Goal: Transaction & Acquisition: Purchase product/service

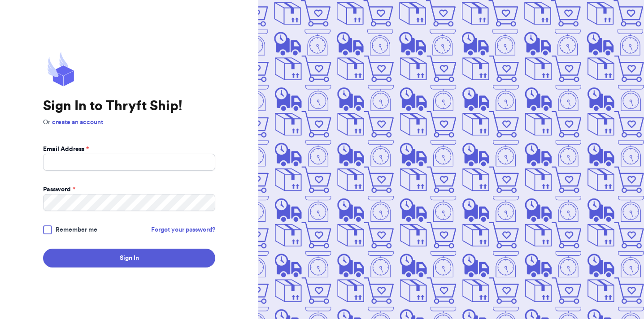
click at [190, 175] on form "Email Address * Password * Remember me Forgot your password? Sign In" at bounding box center [129, 206] width 172 height 123
click at [182, 166] on input "Email Address *" at bounding box center [129, 162] width 172 height 17
click at [158, 164] on input "Email Address *" at bounding box center [129, 162] width 172 height 17
type input "[PERSON_NAME][EMAIL_ADDRESS][DOMAIN_NAME]"
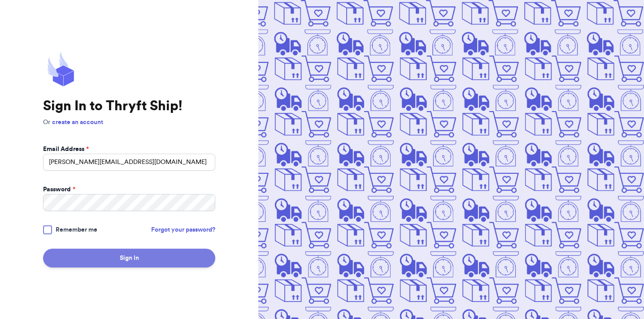
click at [148, 263] on button "Sign In" at bounding box center [129, 258] width 172 height 19
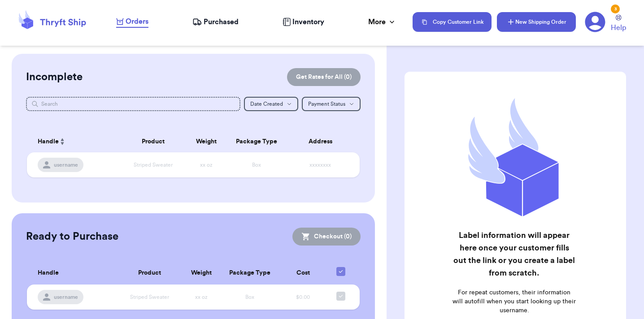
click at [534, 22] on button "New Shipping Order" at bounding box center [536, 22] width 79 height 20
click at [515, 21] on icon "button" at bounding box center [510, 21] width 9 height 9
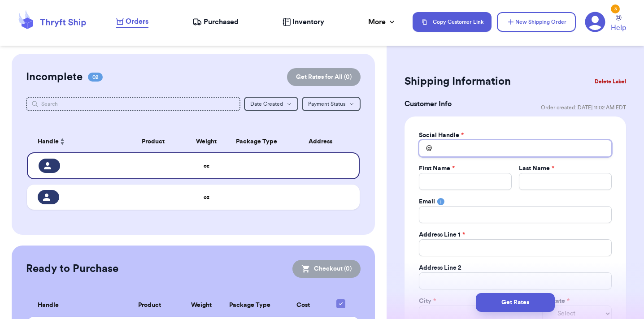
click at [463, 148] on input "Total Amount Paid" at bounding box center [515, 148] width 193 height 17
type input "silly"
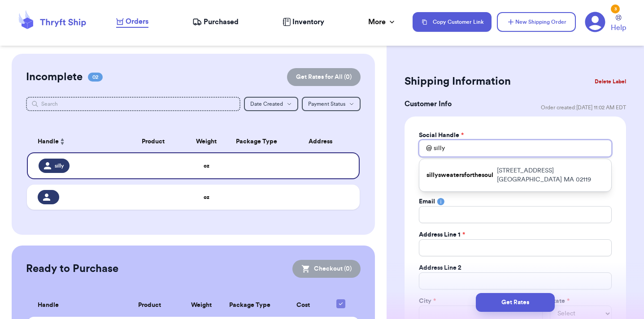
type input "sillys"
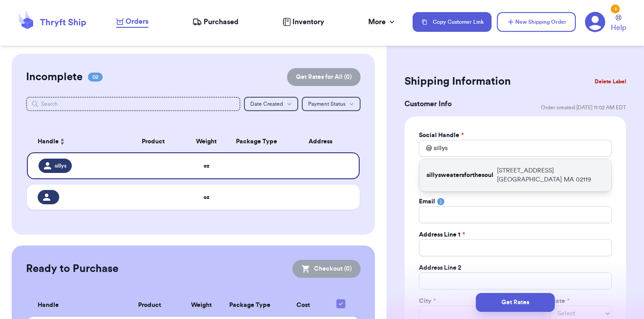
click at [477, 174] on p "sillysweatersforthesoul" at bounding box center [460, 175] width 67 height 9
type input "sillysweatersforthesoul"
type input "[PERSON_NAME]"
type input "He"
type input "[EMAIL_ADDRESS][DOMAIN_NAME]"
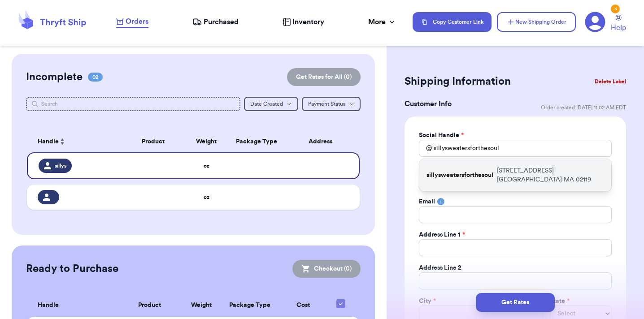
type input "[STREET_ADDRESS]"
type input "Apt 1"
type input "[GEOGRAPHIC_DATA]"
select select "MA"
type input "02119"
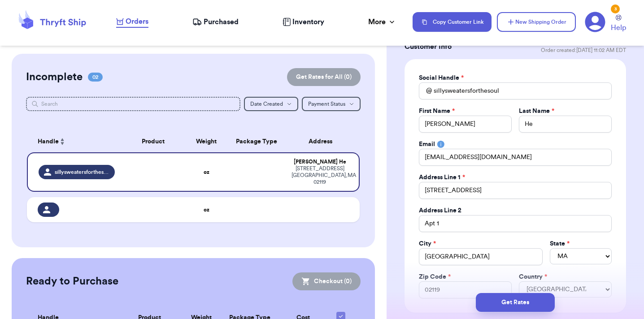
scroll to position [82, 0]
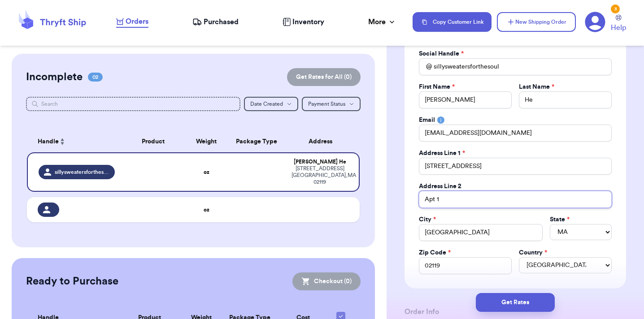
click at [474, 197] on input "Apt 1" at bounding box center [515, 199] width 193 height 17
type input "U"
type input "Un"
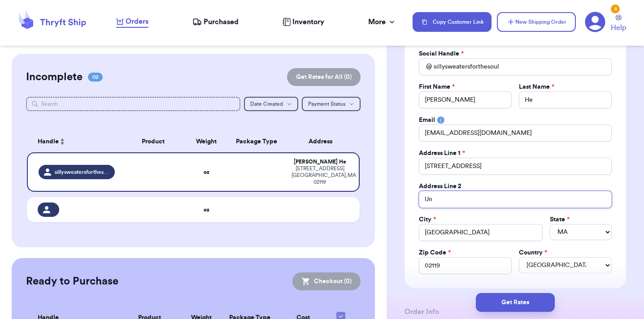
type input "Uni"
type input "Unit"
type input "Unit B"
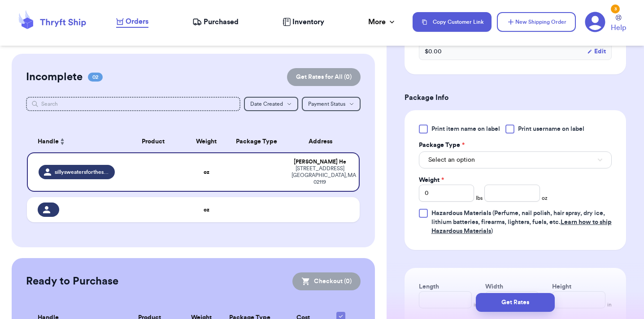
scroll to position [487, 0]
type input "Unit B"
click at [494, 161] on button "Select an option" at bounding box center [515, 158] width 193 height 17
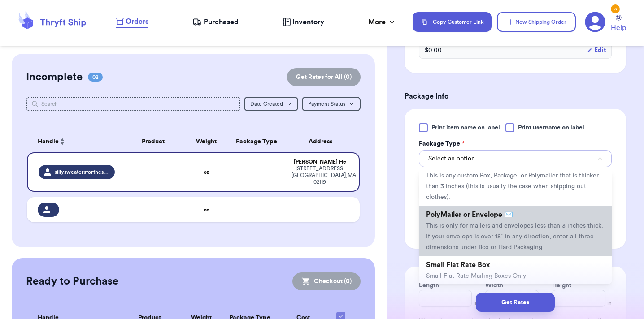
scroll to position [26, 0]
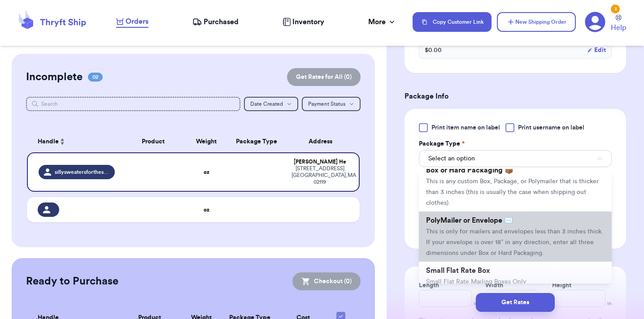
click at [473, 251] on span "This is only for mailers and envelopes less than 3 inches thick. If your envelo…" at bounding box center [514, 243] width 177 height 28
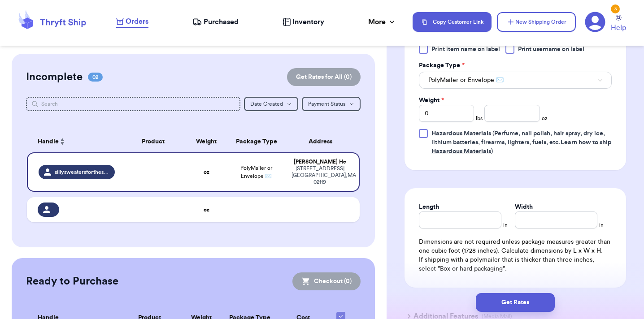
scroll to position [578, 0]
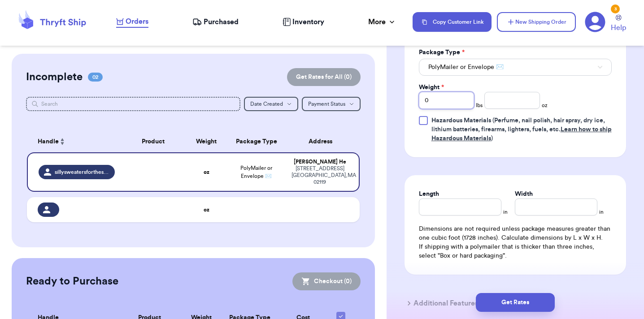
click at [449, 98] on input "0" at bounding box center [446, 100] width 55 height 17
type input "1"
type input "2"
click at [443, 204] on input "Length" at bounding box center [460, 207] width 83 height 17
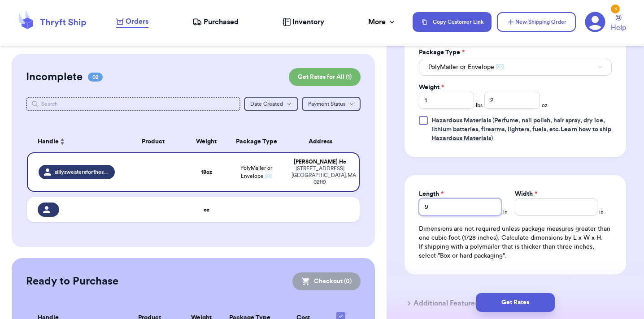
type input "9"
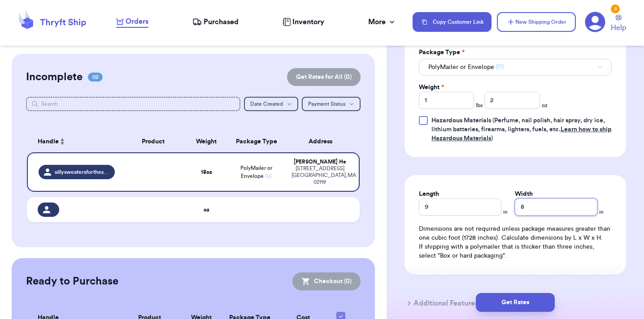
type input "8"
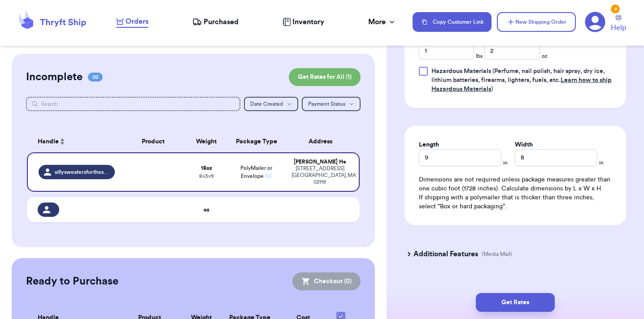
scroll to position [634, 0]
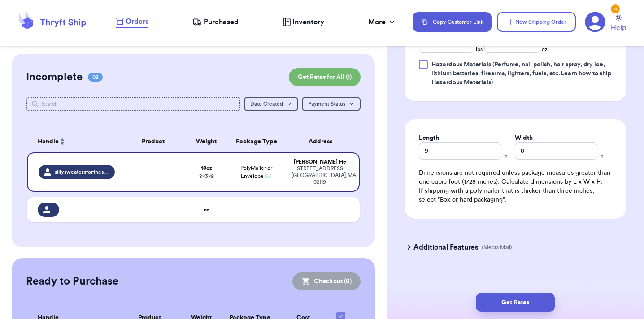
click at [459, 253] on h3 "Additional Features" at bounding box center [446, 247] width 65 height 11
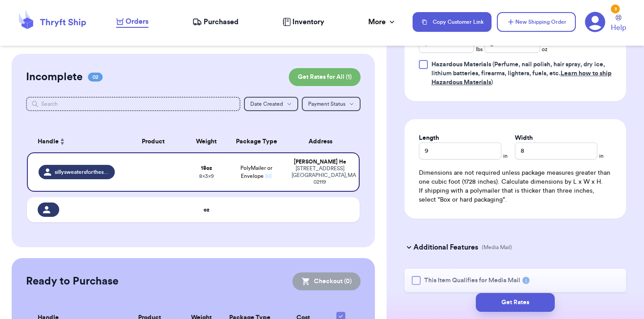
scroll to position [681, 0]
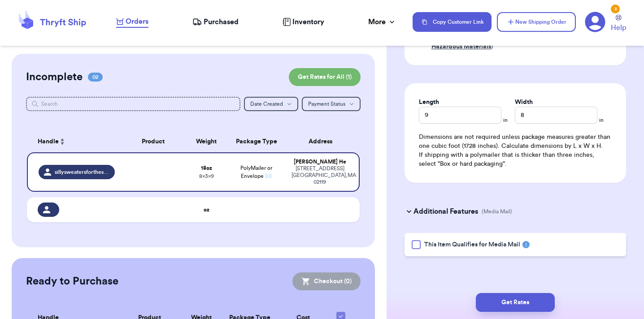
click at [528, 244] on rect at bounding box center [525, 244] width 7 height 7
click at [510, 301] on button "Get Rates" at bounding box center [515, 302] width 79 height 19
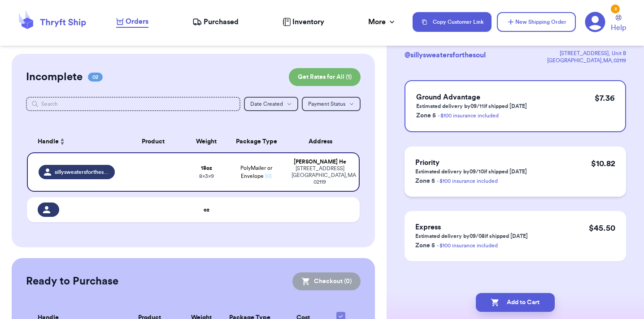
scroll to position [68, 0]
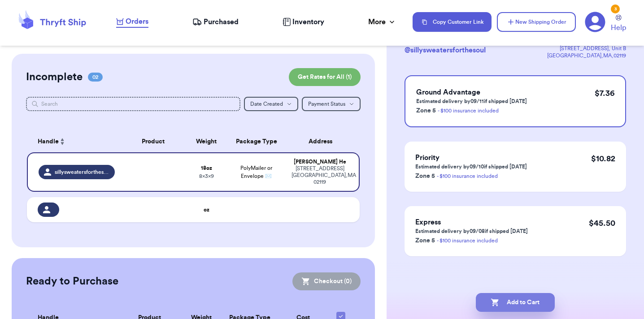
click at [510, 303] on button "Add to Cart" at bounding box center [515, 302] width 79 height 19
checkbox input "true"
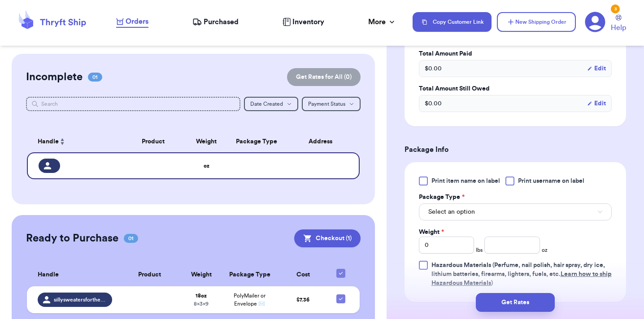
scroll to position [434, 0]
click at [450, 218] on button "Select an option" at bounding box center [515, 211] width 193 height 17
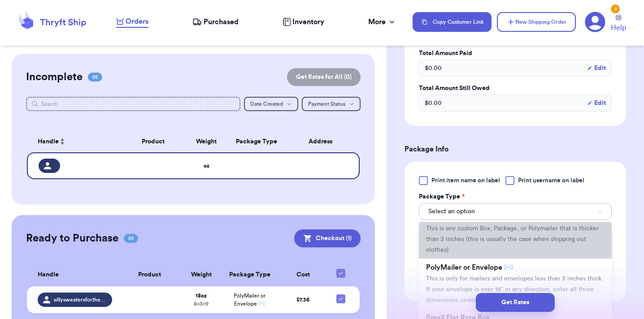
scroll to position [37, 0]
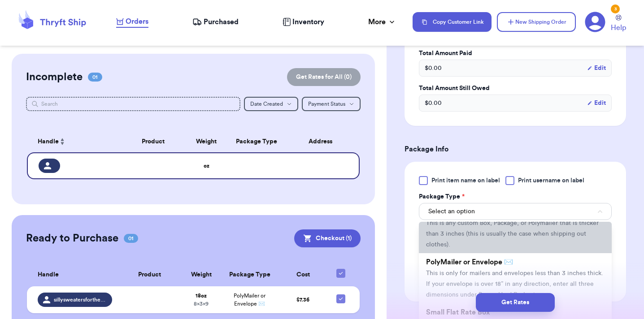
click at [445, 278] on span "This is only for mailers and envelopes less than 3 inches thick. If your envelo…" at bounding box center [514, 285] width 177 height 28
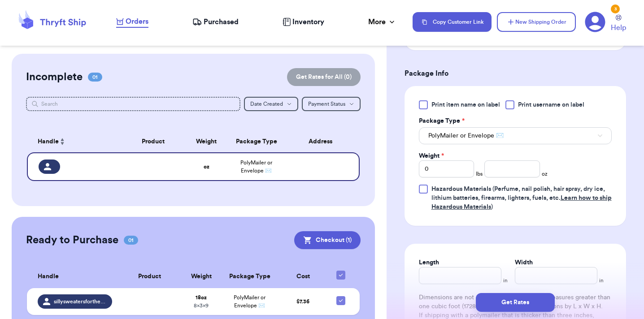
scroll to position [513, 0]
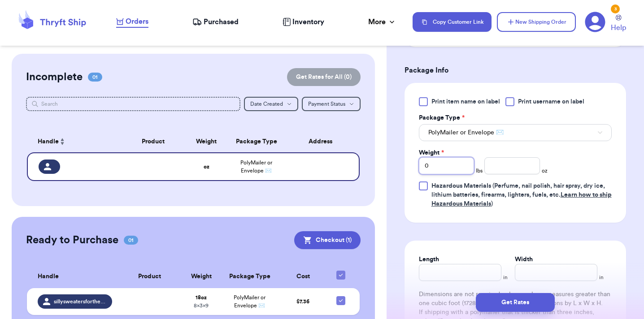
click at [434, 174] on input "0" at bounding box center [446, 165] width 55 height 17
type input "01"
click at [449, 168] on input "01" at bounding box center [446, 165] width 55 height 17
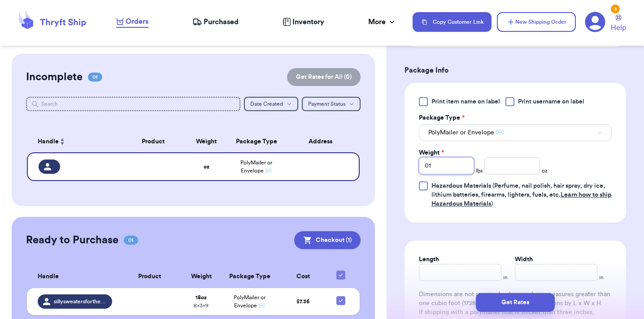
click at [449, 168] on input "01" at bounding box center [446, 165] width 55 height 17
type input "1"
click at [507, 166] on input "number" at bounding box center [511, 165] width 55 height 17
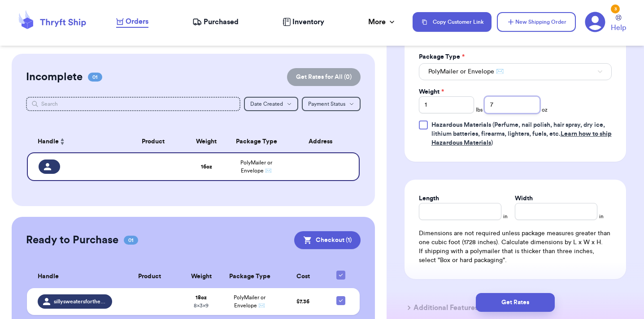
scroll to position [580, 0]
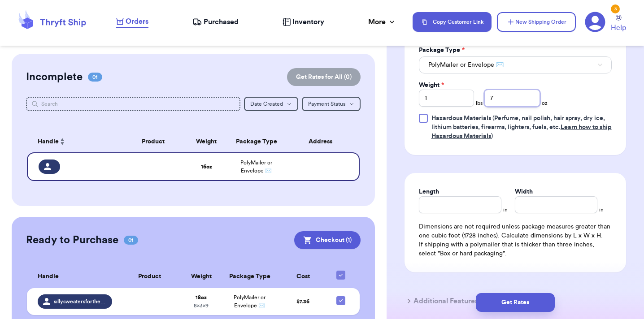
type input "7"
click at [472, 207] on input "Length" at bounding box center [460, 204] width 83 height 17
type input "8.5"
click at [541, 205] on input "Width *" at bounding box center [556, 204] width 83 height 17
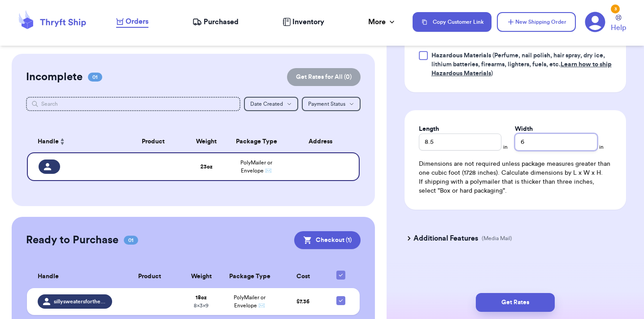
scroll to position [654, 0]
type input "6"
click at [495, 241] on p "(Media Mail)" at bounding box center [497, 238] width 31 height 7
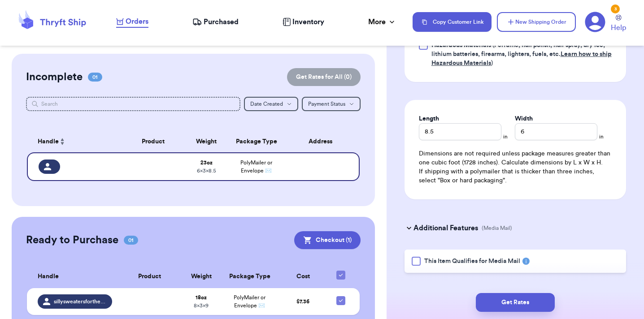
click at [468, 266] on span "This Item Qualifies for Media Mail" at bounding box center [472, 261] width 96 height 9
click at [0, 0] on input "This Item Qualifies for Media Mail" at bounding box center [0, 0] width 0 height 0
click at [506, 295] on button "Get Rates" at bounding box center [515, 302] width 79 height 19
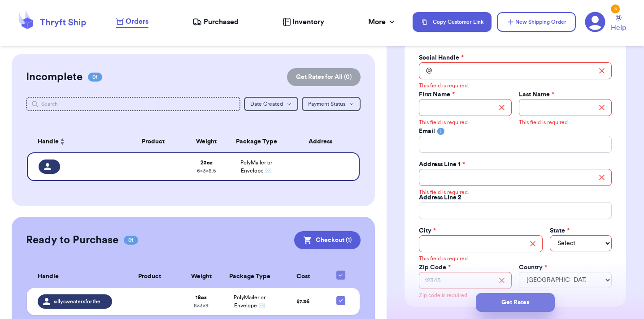
scroll to position [0, 0]
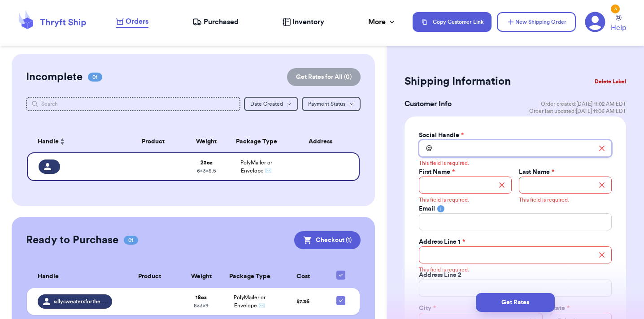
click at [476, 152] on input "Total Amount Paid" at bounding box center [515, 148] width 193 height 17
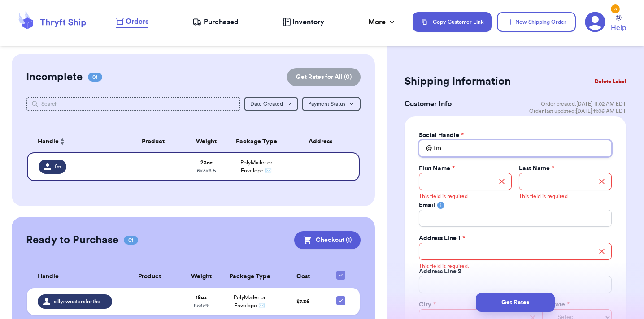
type input "f"
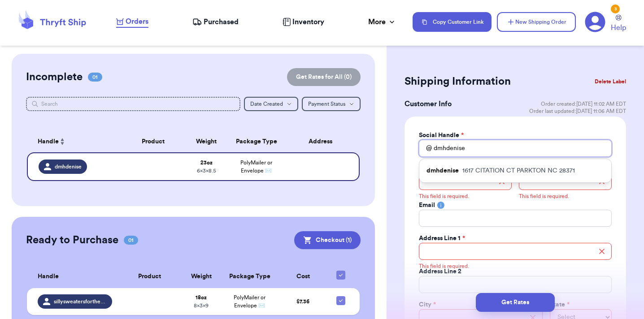
type input "dmhdenise"
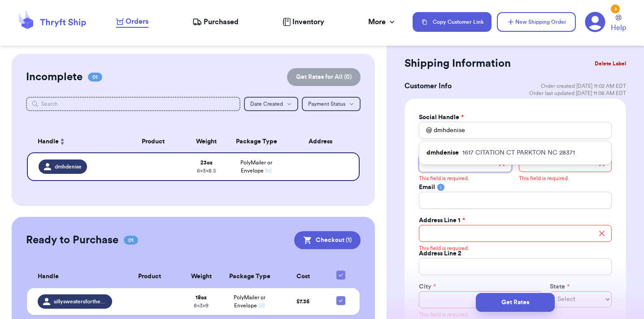
scroll to position [22, 0]
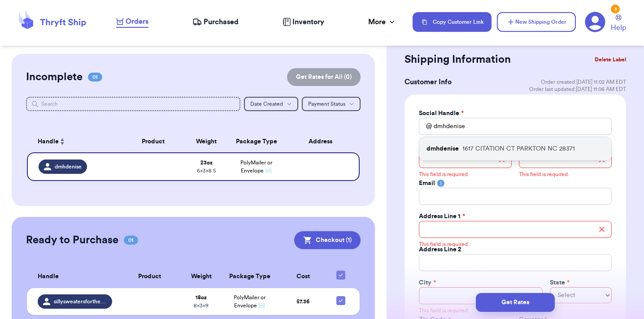
click at [538, 149] on p "[STREET_ADDRESS]" at bounding box center [519, 148] width 113 height 9
type input "[PERSON_NAME]"
type input "Brown"
type input "[EMAIL_ADDRESS][DOMAIN_NAME]"
type input "1617 CITATION CT"
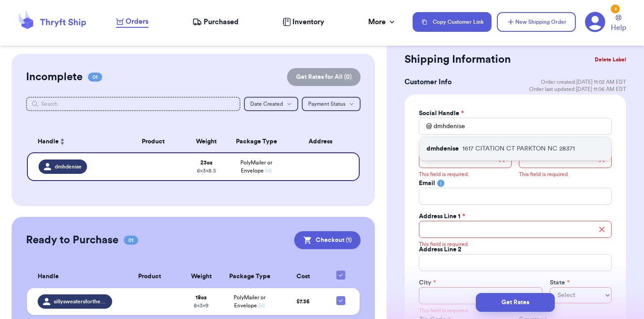
type input "PARKTON"
select select "NC"
type input "28371"
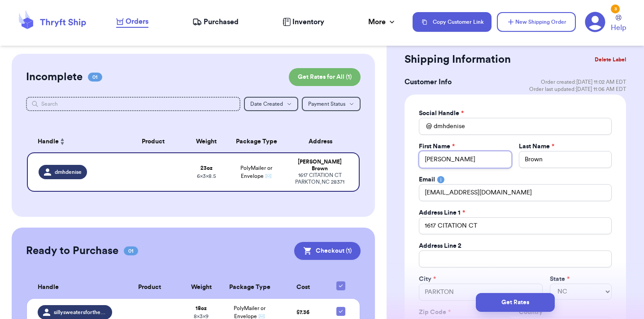
click at [478, 162] on input "[PERSON_NAME]" at bounding box center [465, 159] width 93 height 17
click at [469, 227] on input "1617 CITATION CT" at bounding box center [515, 226] width 193 height 17
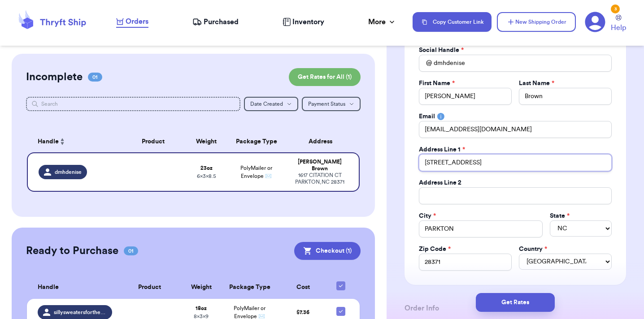
scroll to position [86, 0]
type input "[STREET_ADDRESS]"
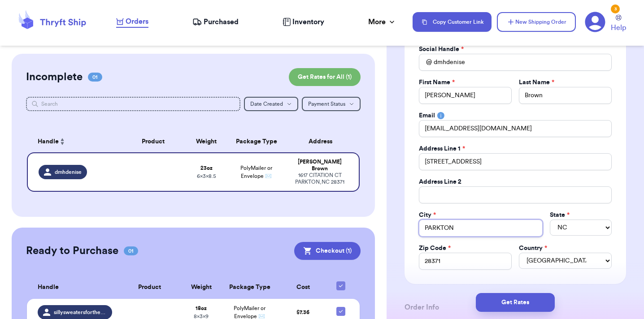
click at [474, 224] on input "PARKTON" at bounding box center [481, 228] width 124 height 17
type input "[GEOGRAPHIC_DATA]"
click at [586, 223] on select "AL AK AZ AR CA CO CT DE DC [GEOGRAPHIC_DATA] [GEOGRAPHIC_DATA] HI ID IL IN IA […" at bounding box center [581, 228] width 62 height 16
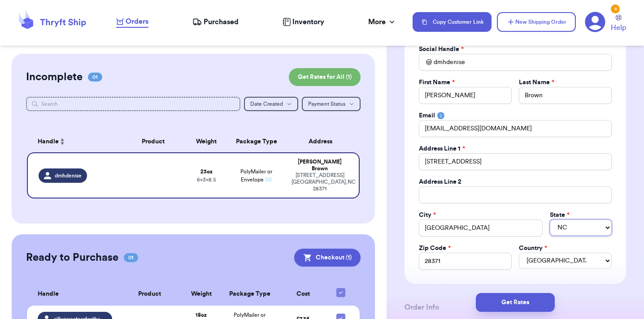
select select "[GEOGRAPHIC_DATA]"
click at [550, 220] on select "AL AK AZ AR CA CO CT DE DC [GEOGRAPHIC_DATA] [GEOGRAPHIC_DATA] HI ID IL IN IA […" at bounding box center [581, 228] width 62 height 16
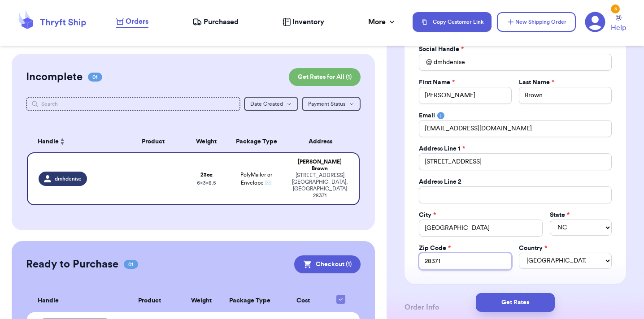
click at [458, 263] on input "28371" at bounding box center [465, 261] width 93 height 17
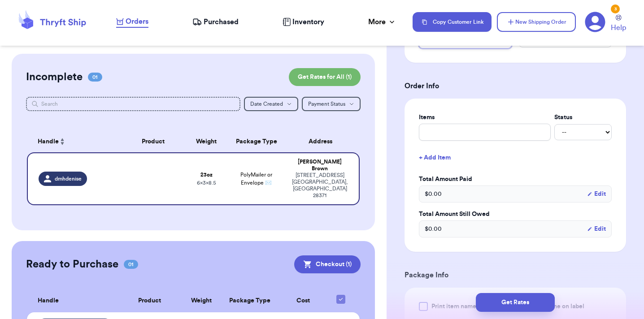
scroll to position [310, 0]
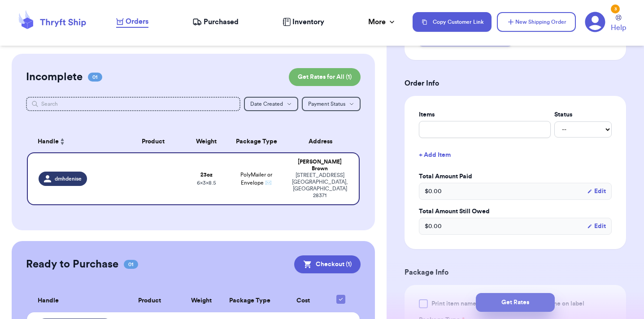
type input "78626"
click at [488, 299] on button "Get Rates" at bounding box center [515, 302] width 79 height 19
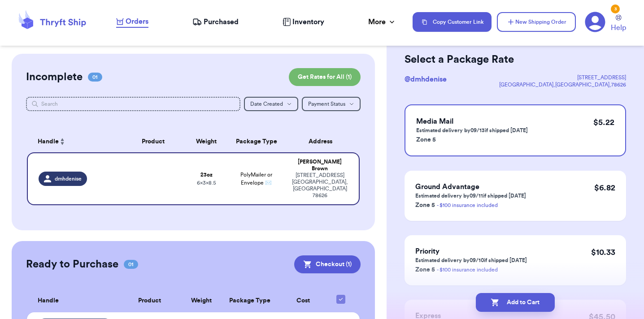
scroll to position [49, 0]
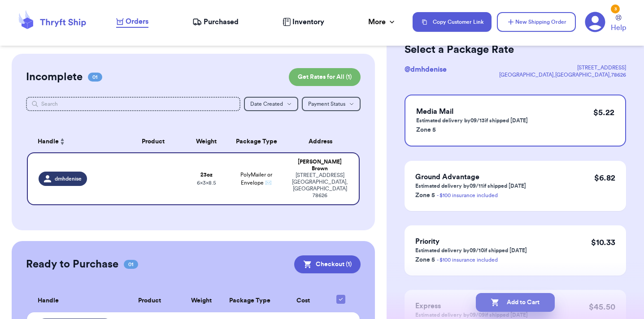
click at [504, 307] on button "Add to Cart" at bounding box center [515, 302] width 79 height 19
checkbox input "true"
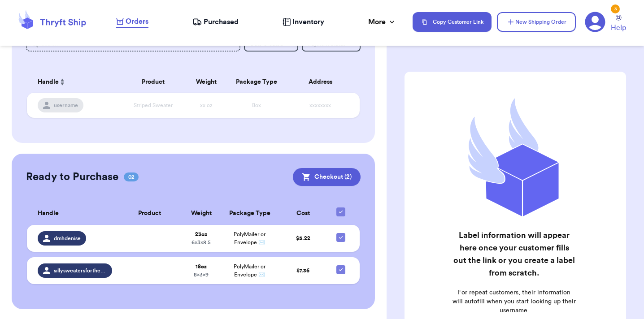
scroll to position [59, 0]
click at [521, 23] on button "New Shipping Order" at bounding box center [536, 22] width 79 height 20
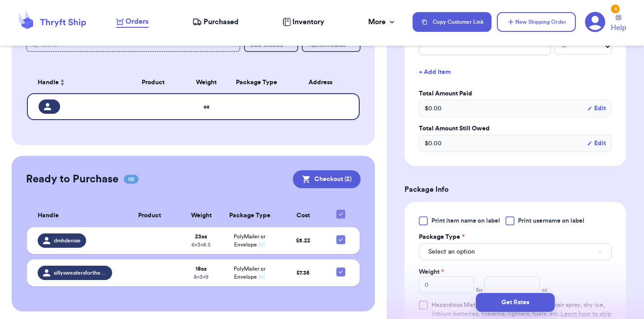
scroll to position [395, 0]
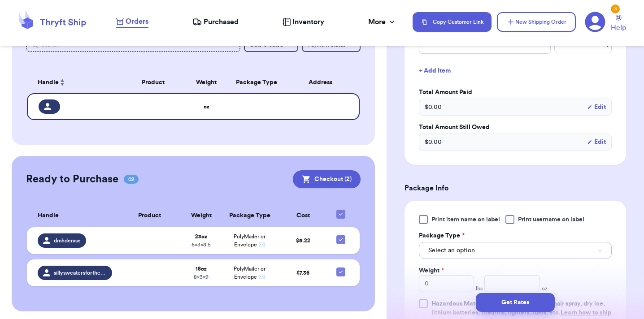
click at [457, 257] on button "Select an option" at bounding box center [515, 250] width 193 height 17
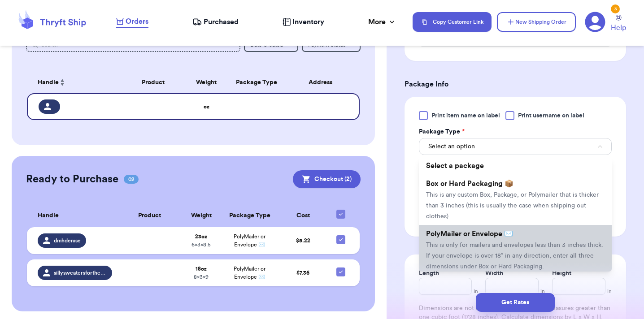
click at [459, 246] on span "This is only for mailers and envelopes less than 3 inches thick. If your envelo…" at bounding box center [514, 256] width 177 height 28
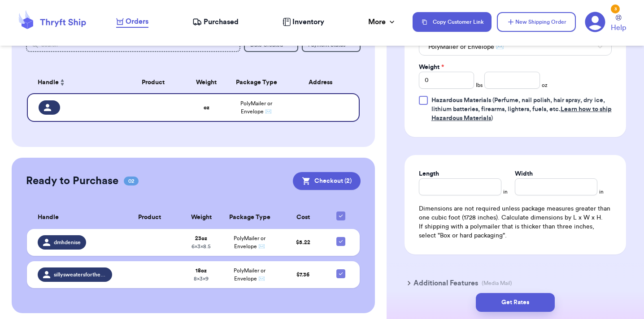
scroll to position [600, 0]
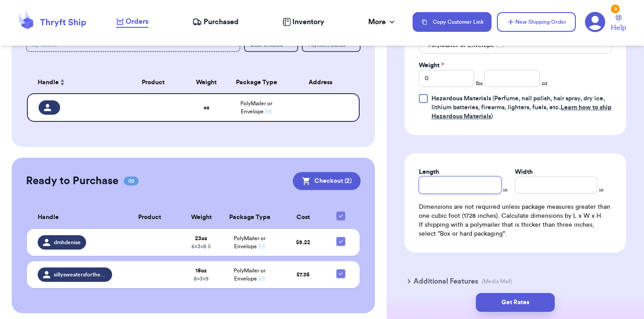
click at [457, 189] on input "Length" at bounding box center [460, 185] width 83 height 17
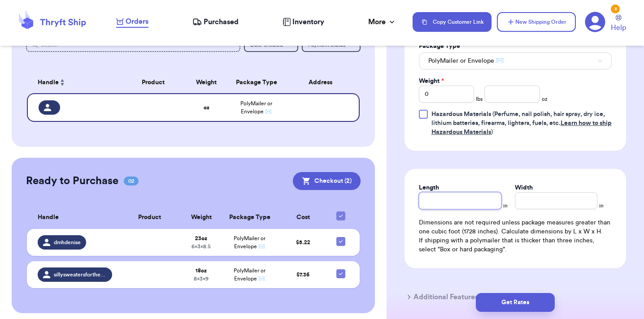
scroll to position [582, 0]
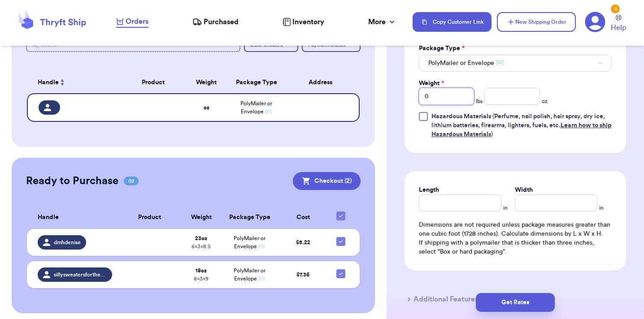
click at [433, 95] on input "0" at bounding box center [446, 96] width 55 height 17
drag, startPoint x: 433, startPoint y: 98, endPoint x: 417, endPoint y: 98, distance: 16.1
click at [417, 98] on div "Print item name on label Print username on label Package Type * PolyMailer or E…" at bounding box center [516, 83] width 222 height 140
type input "1"
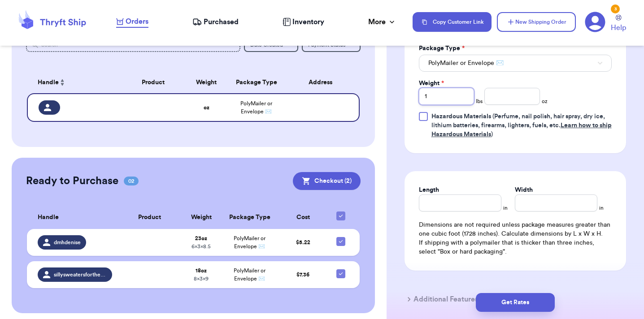
type input "1"
click at [497, 96] on input "number" at bounding box center [511, 96] width 55 height 17
type input "3"
click at [445, 202] on input "Length" at bounding box center [460, 203] width 83 height 17
type input "9"
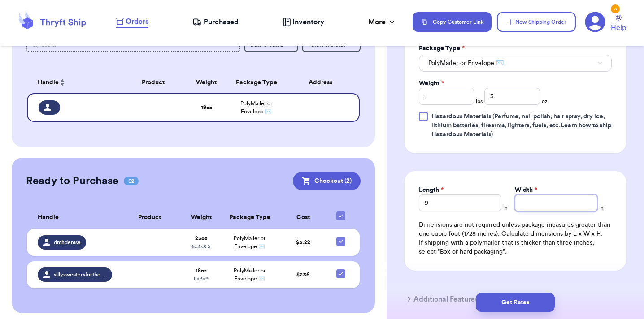
click at [528, 202] on input "Width *" at bounding box center [556, 203] width 83 height 17
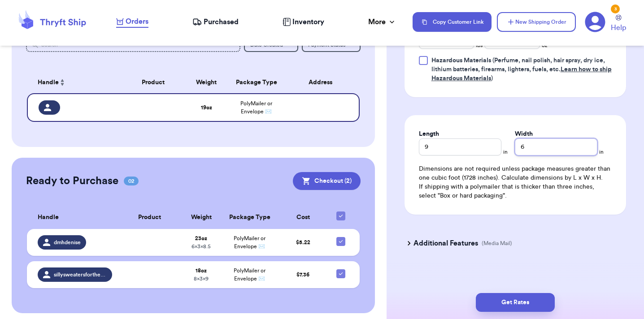
scroll to position [640, 0]
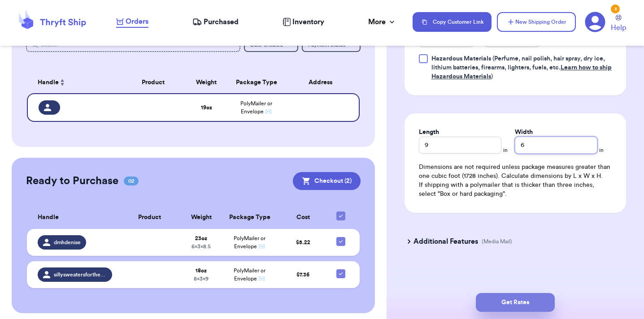
type input "6"
click at [516, 304] on button "Get Rates" at bounding box center [515, 302] width 79 height 19
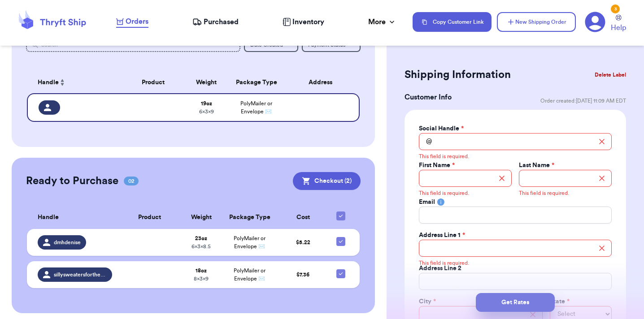
scroll to position [0, 0]
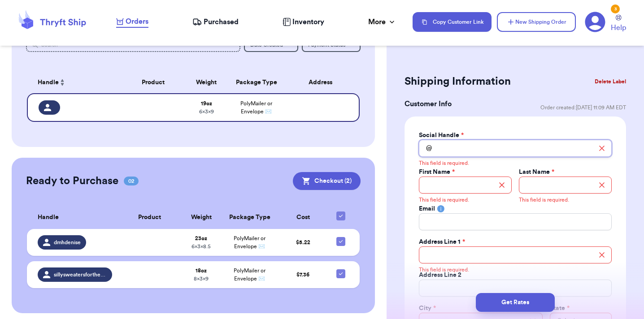
click at [467, 153] on input "Total Amount Paid" at bounding box center [515, 148] width 193 height 17
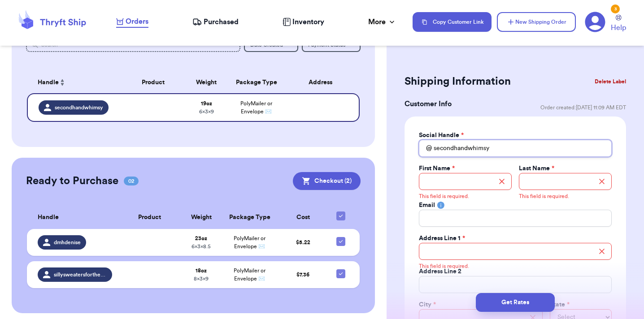
type input "secondhandwhimsy"
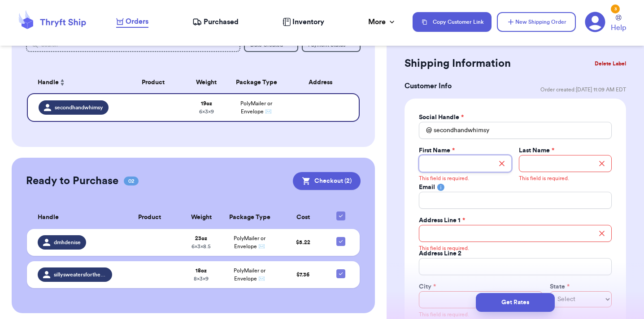
scroll to position [22, 0]
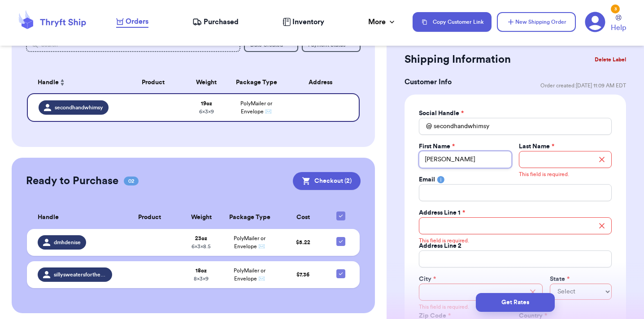
type input "[PERSON_NAME]"
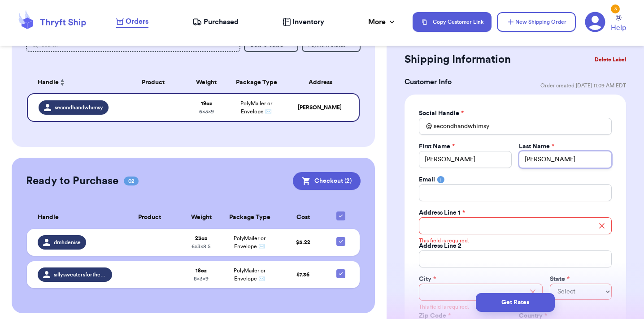
type input "[PERSON_NAME]"
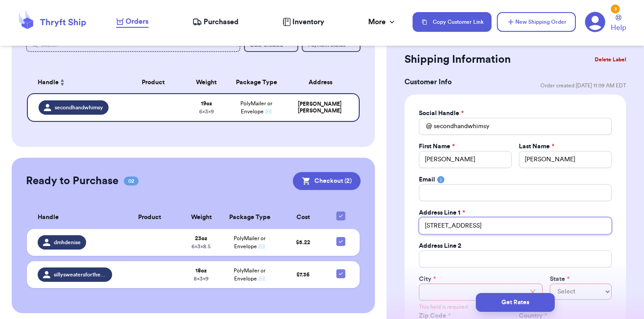
type input "[STREET_ADDRESS]"
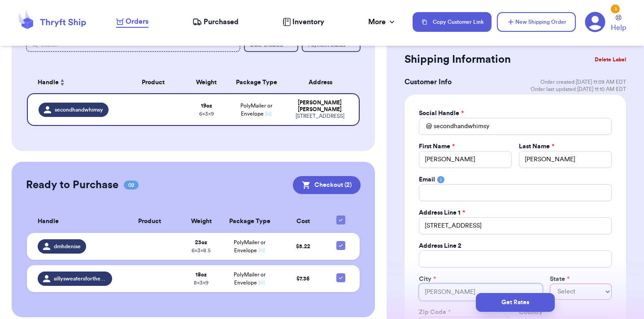
type input "[PERSON_NAME]"
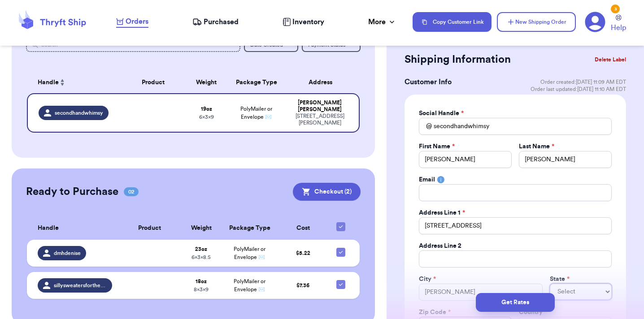
select select "TN"
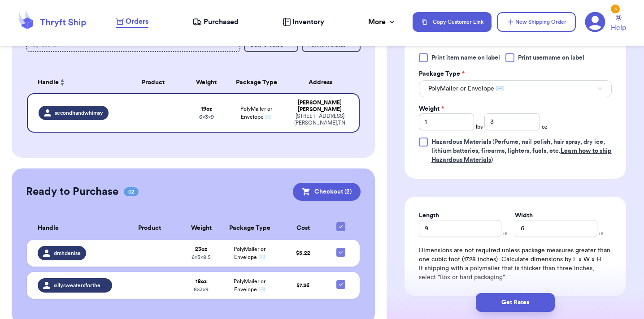
scroll to position [652, 0]
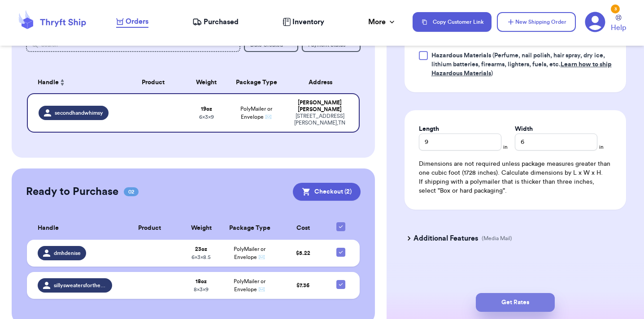
type input "37343"
click at [497, 300] on button "Get Rates" at bounding box center [515, 302] width 79 height 19
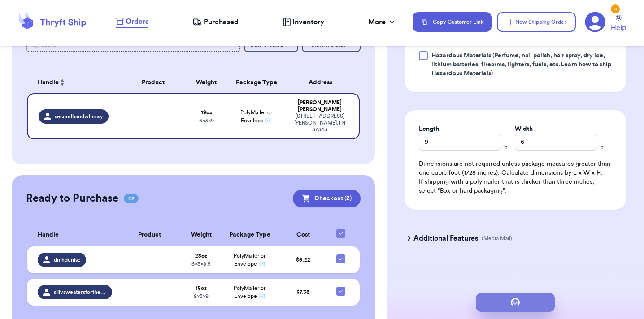
scroll to position [0, 0]
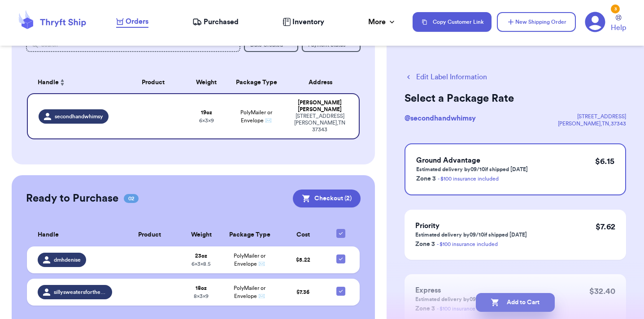
click at [501, 302] on button "Add to Cart" at bounding box center [515, 302] width 79 height 19
checkbox input "true"
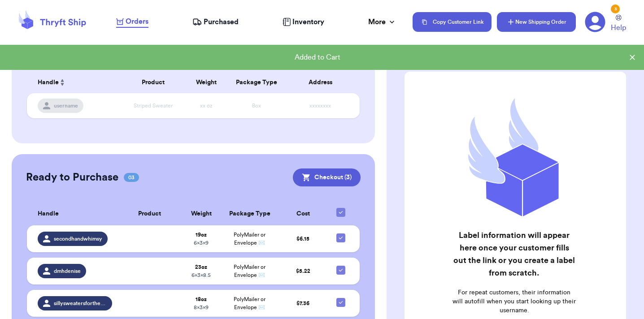
click at [521, 26] on button "New Shipping Order" at bounding box center [536, 22] width 79 height 20
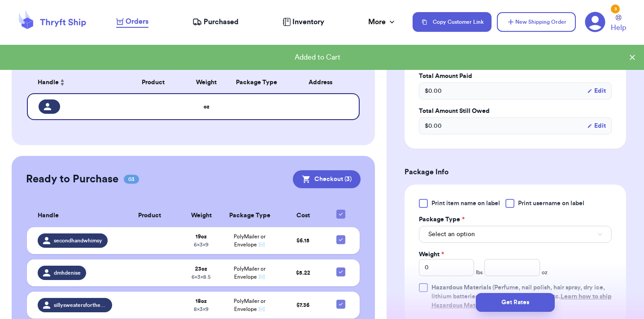
scroll to position [569, 0]
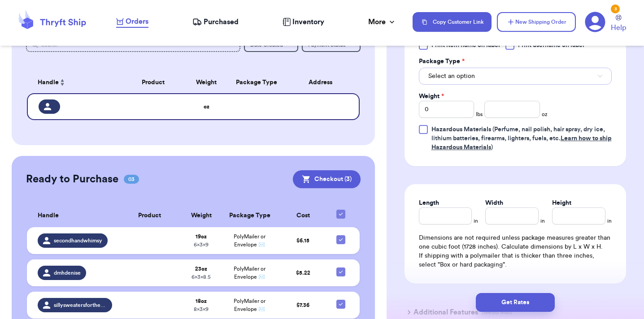
click at [474, 78] on button "Select an option" at bounding box center [515, 76] width 193 height 17
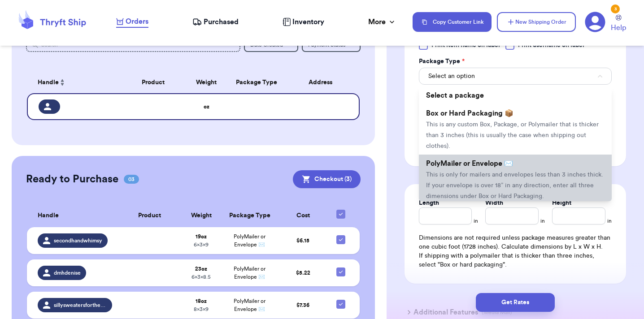
click at [475, 175] on span "This is only for mailers and envelopes less than 3 inches thick. If your envelo…" at bounding box center [514, 186] width 177 height 28
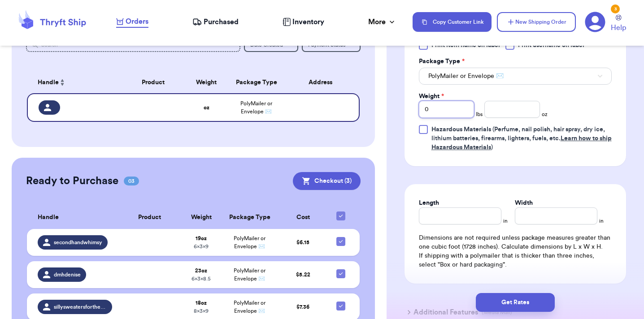
click at [448, 104] on input "0" at bounding box center [446, 109] width 55 height 17
type input "3"
click at [515, 105] on input "number" at bounding box center [511, 109] width 55 height 17
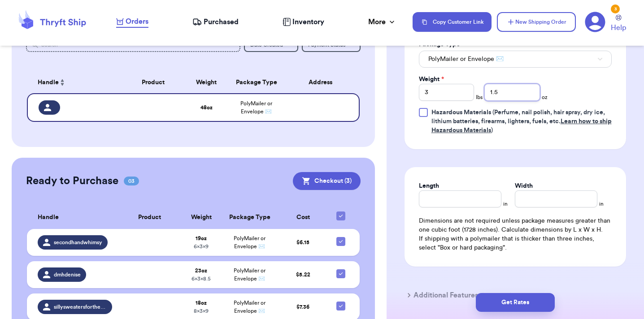
scroll to position [579, 0]
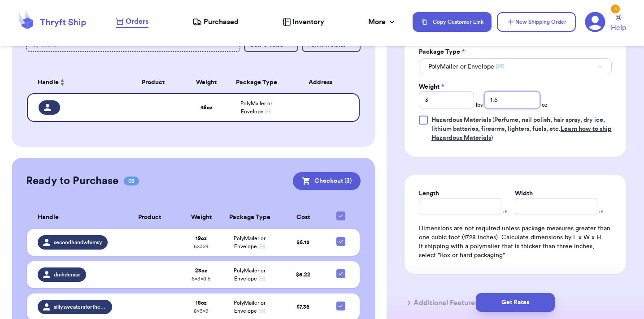
type input "1.5"
click at [497, 73] on button "PolyMailer or Envelope ✉️" at bounding box center [515, 66] width 193 height 17
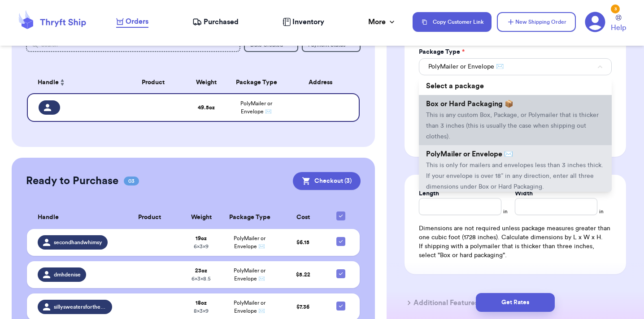
click at [489, 119] on span "This is any custom Box, Package, or Polymailer that is thicker than 3 inches (t…" at bounding box center [512, 126] width 173 height 28
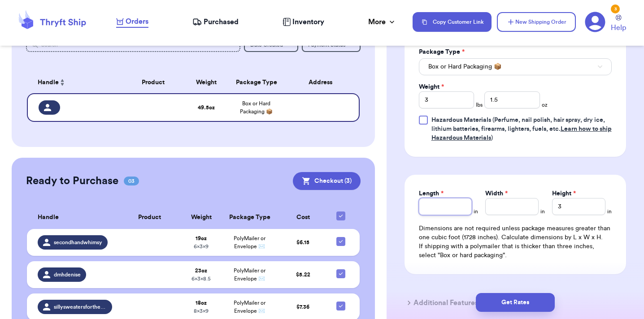
click at [462, 205] on input "Length *" at bounding box center [445, 206] width 53 height 17
click at [586, 215] on input "3" at bounding box center [578, 206] width 53 height 17
click at [556, 200] on input "3" at bounding box center [578, 206] width 53 height 17
click at [554, 206] on input "3" at bounding box center [578, 206] width 53 height 17
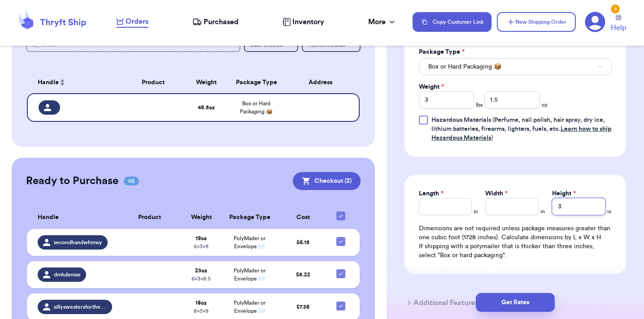
click at [554, 206] on input "3" at bounding box center [578, 206] width 53 height 17
type input "4"
click at [446, 209] on input "Length *" at bounding box center [445, 206] width 53 height 17
type input "12"
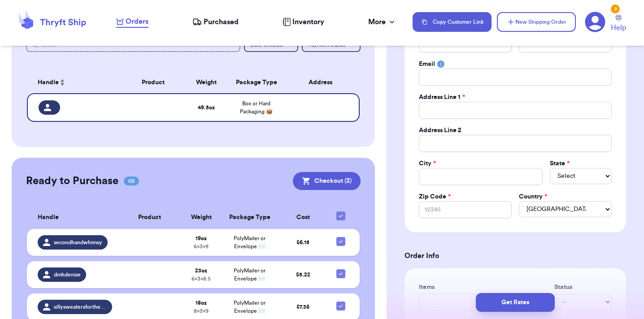
scroll to position [0, 0]
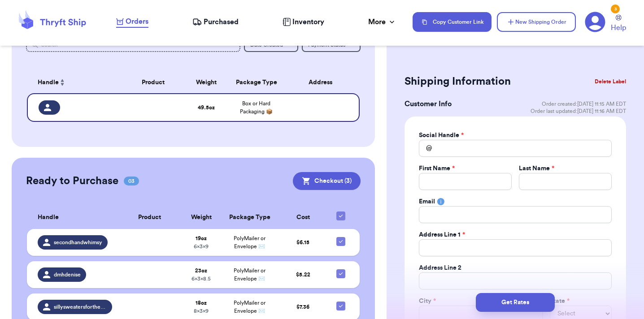
type input "7.5"
click at [478, 145] on input "Total Amount Paid" at bounding box center [515, 148] width 193 height 17
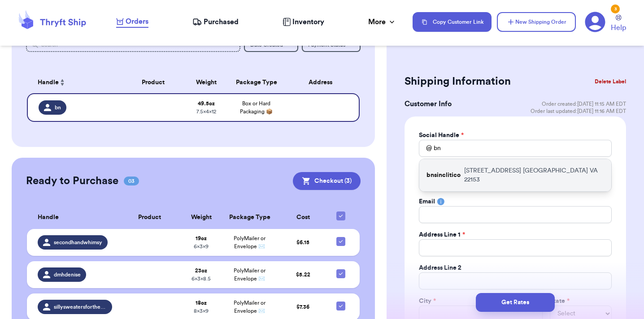
click at [498, 179] on p "[STREET_ADDRESS]" at bounding box center [534, 175] width 140 height 18
type input "bnsinclitico"
type input "[PERSON_NAME]"
type input "Sinclitico"
type input "[EMAIL_ADDRESS][DOMAIN_NAME]"
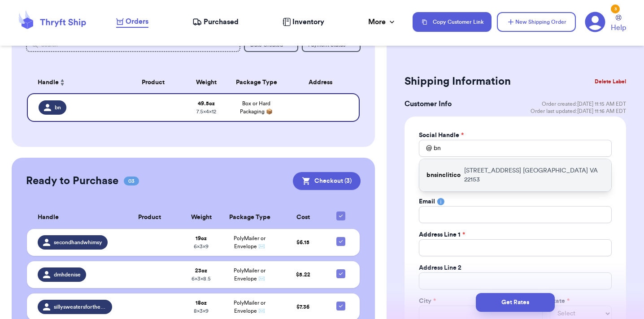
type input "[STREET_ADDRESS]"
type input "[GEOGRAPHIC_DATA]"
select select "VA"
type input "22153"
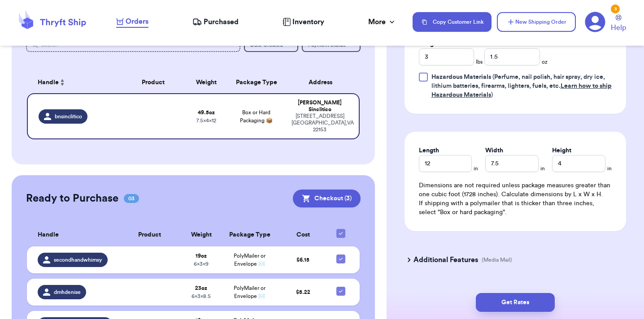
scroll to position [654, 0]
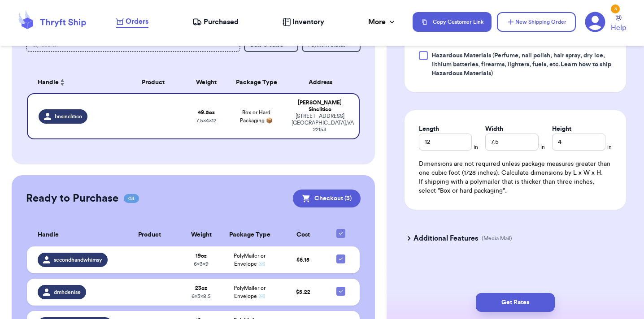
click at [466, 236] on h3 "Additional Features" at bounding box center [446, 238] width 65 height 11
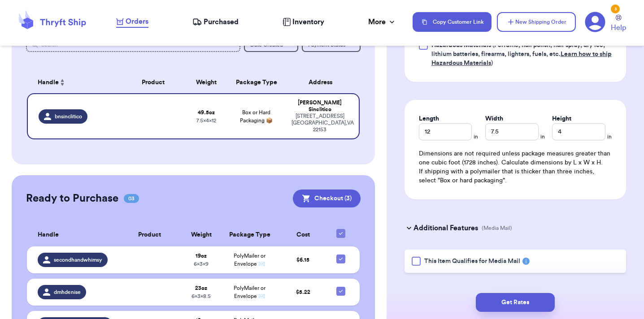
scroll to position [681, 0]
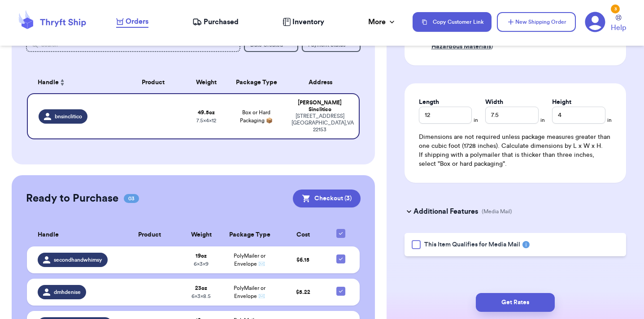
click at [416, 246] on div at bounding box center [416, 244] width 9 height 9
click at [0, 0] on input "This Item Qualifies for Media Mail" at bounding box center [0, 0] width 0 height 0
click at [513, 300] on button "Get Rates" at bounding box center [515, 302] width 79 height 19
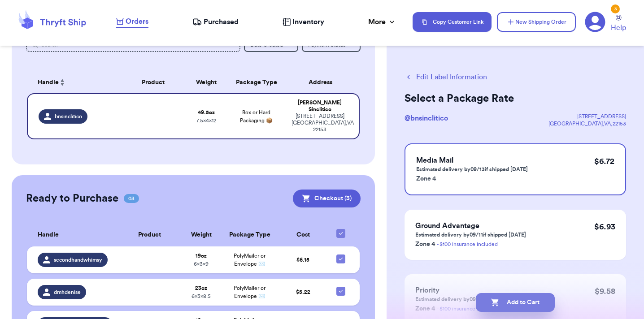
click at [512, 302] on button "Add to Cart" at bounding box center [515, 302] width 79 height 19
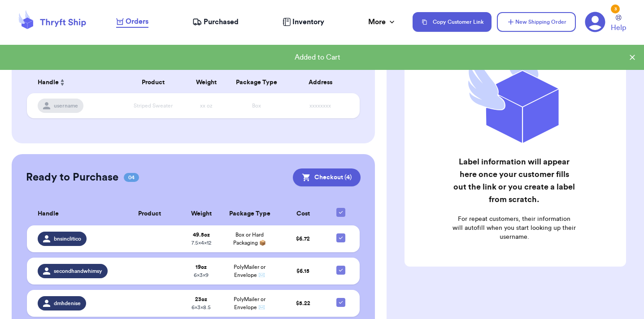
scroll to position [124, 0]
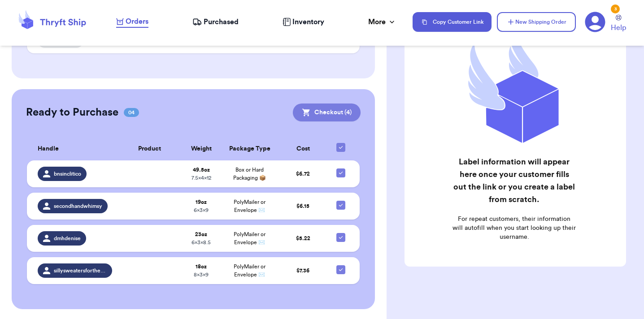
click at [298, 107] on button "Checkout ( 4 )" at bounding box center [327, 113] width 68 height 18
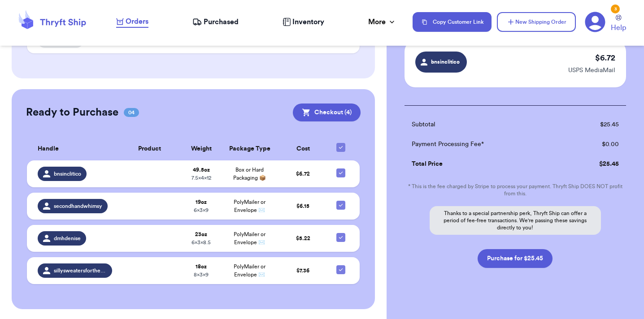
scroll to position [231, 0]
click at [520, 263] on button "Purchase for $25.45" at bounding box center [515, 259] width 75 height 19
checkbox input "false"
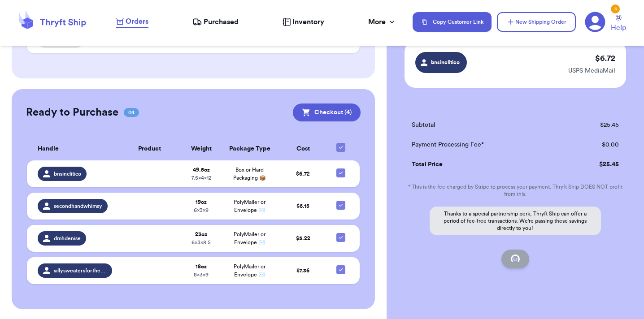
checkbox input "false"
checkbox input "true"
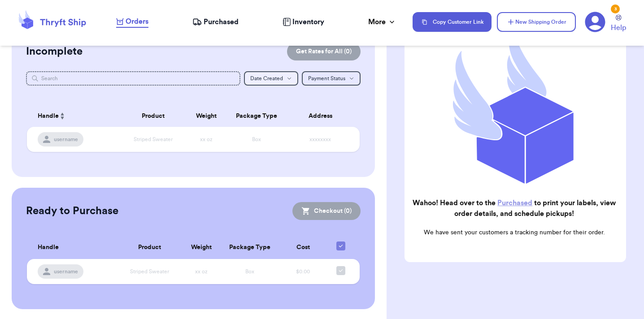
scroll to position [0, 0]
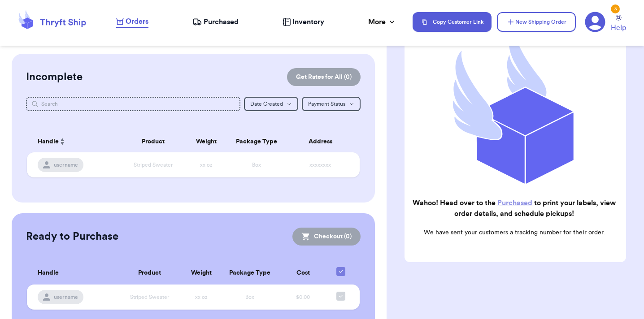
click at [214, 20] on span "Purchased" at bounding box center [221, 22] width 35 height 11
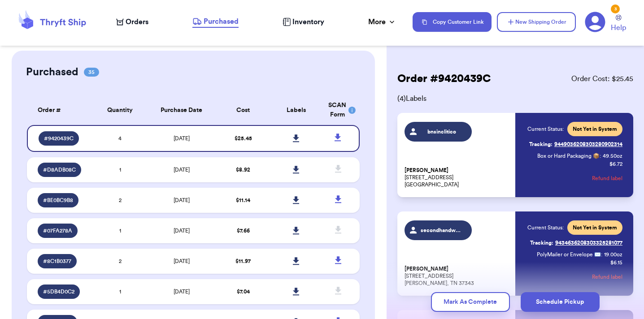
scroll to position [19, 0]
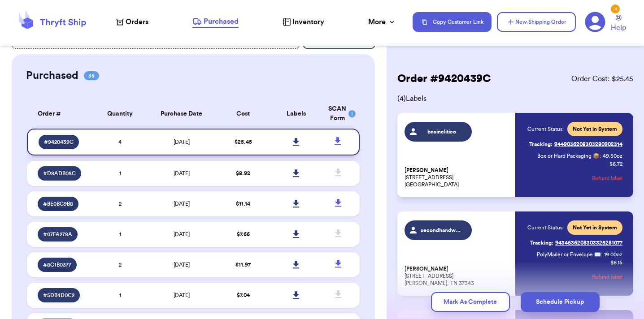
click at [293, 141] on icon at bounding box center [296, 142] width 7 height 8
